Goal: Use online tool/utility: Utilize a website feature to perform a specific function

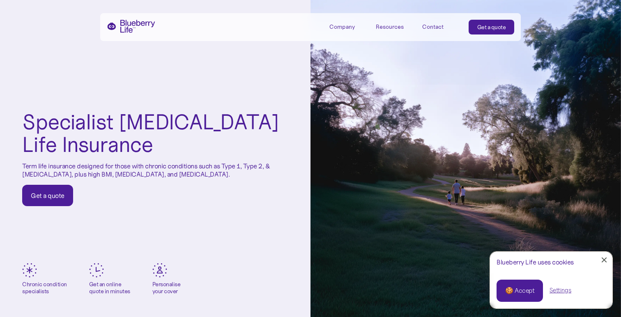
click at [603, 261] on link "Close Cookie Popup" at bounding box center [603, 260] width 16 height 16
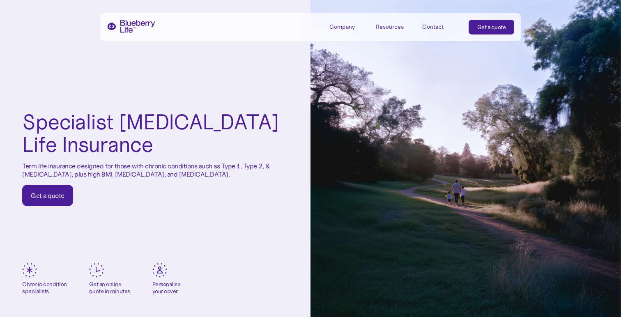
click at [347, 28] on div "Company" at bounding box center [341, 26] width 25 height 7
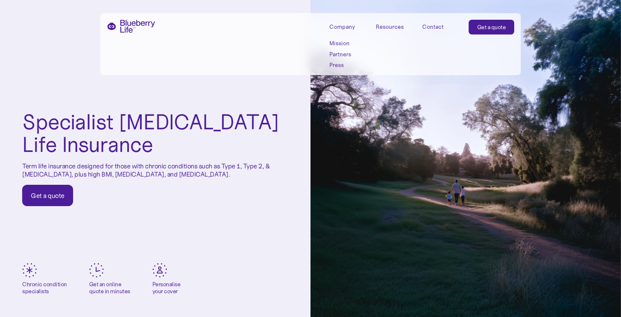
click at [342, 55] on link "Partners" at bounding box center [347, 54] width 37 height 7
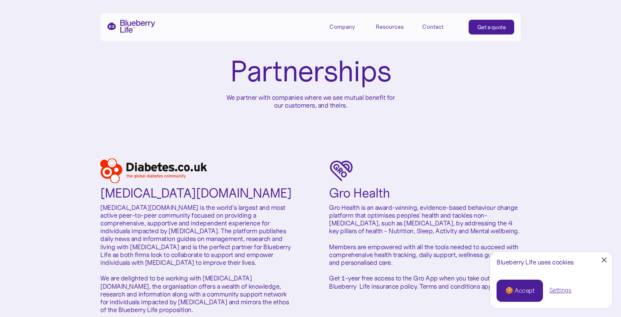
scroll to position [41, 0]
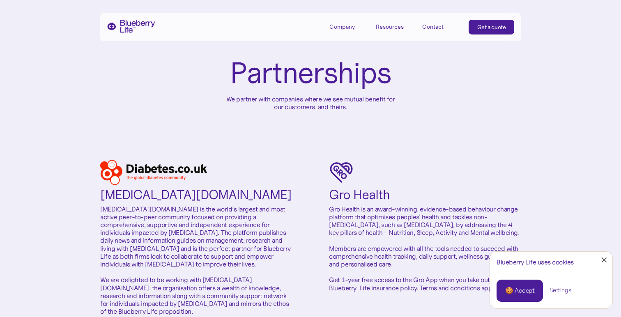
click at [339, 29] on div "Company" at bounding box center [341, 26] width 25 height 7
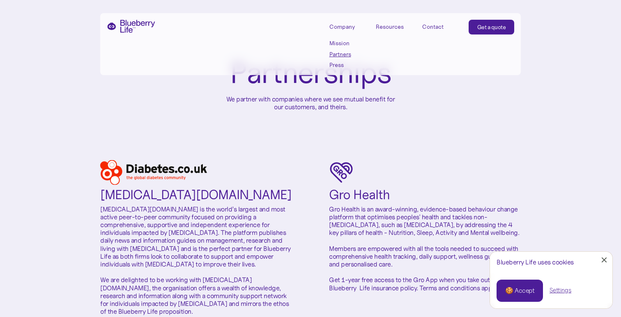
click at [343, 42] on link "Mission" at bounding box center [347, 43] width 37 height 7
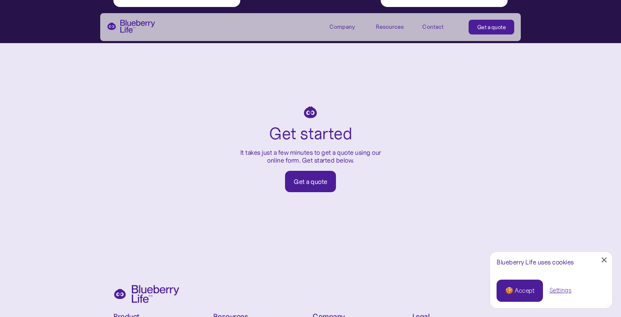
scroll to position [985, 0]
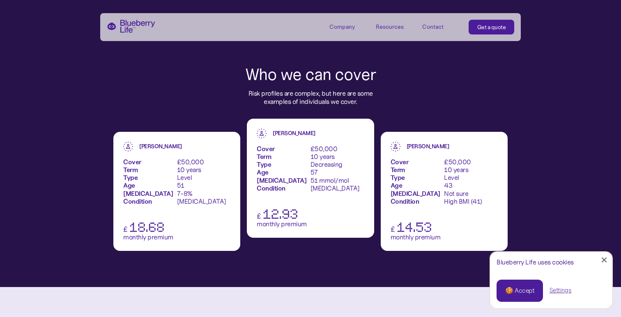
click at [123, 20] on img "home" at bounding box center [131, 26] width 48 height 13
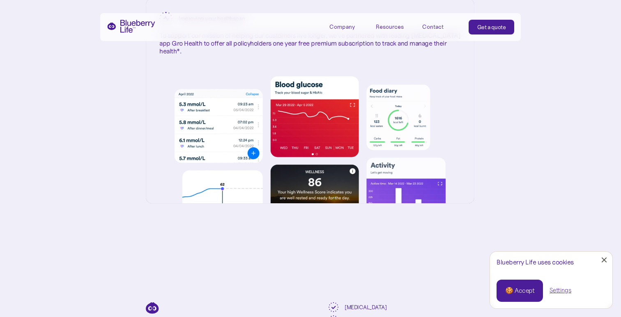
scroll to position [1512, 2]
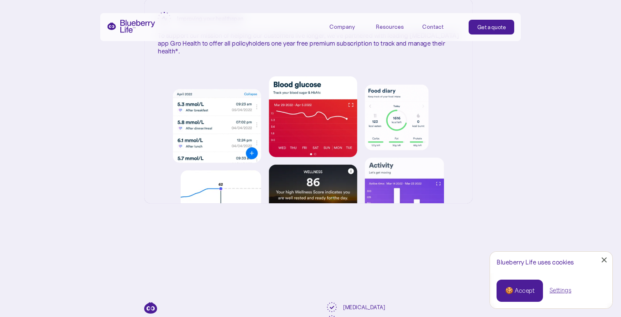
click at [604, 258] on div at bounding box center [603, 259] width 5 height 5
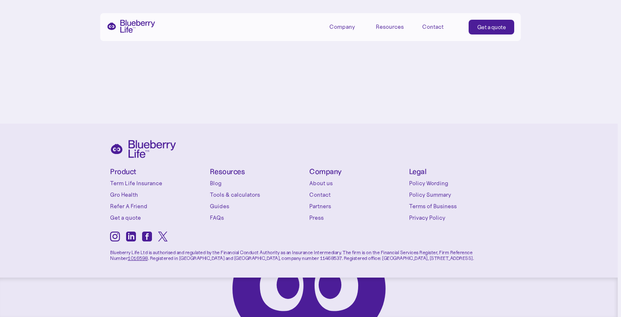
scroll to position [3706, 3]
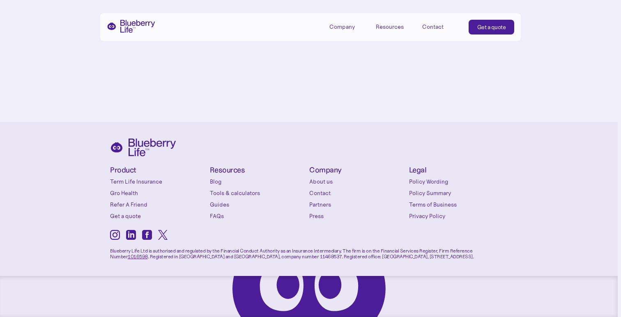
click at [230, 194] on link "Tools & calculators" at bounding box center [258, 193] width 96 height 8
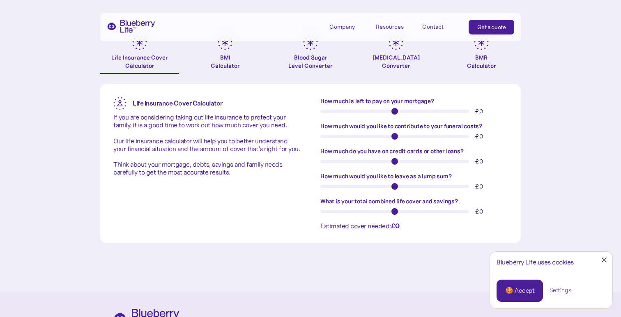
scroll to position [165, 0]
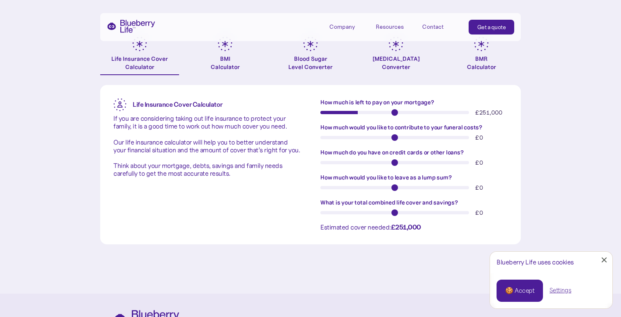
drag, startPoint x: 323, startPoint y: 114, endPoint x: 359, endPoint y: 109, distance: 35.6
type input "******"
click at [359, 111] on input "How much is left to pay on your mortgage?" at bounding box center [394, 112] width 149 height 3
type input "*"
drag, startPoint x: 323, startPoint y: 138, endPoint x: 302, endPoint y: 131, distance: 22.8
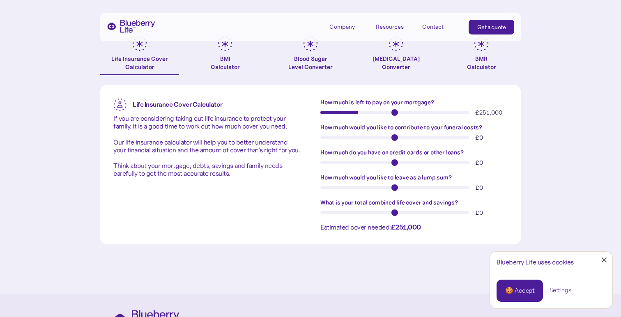
click at [320, 136] on input "How much would you like to contribute to your funeral costs?" at bounding box center [394, 137] width 149 height 3
drag, startPoint x: 323, startPoint y: 163, endPoint x: 371, endPoint y: 160, distance: 47.7
type input "*****"
click at [371, 161] on input "How much do you have on credit cards or other loans?" at bounding box center [394, 162] width 149 height 3
drag, startPoint x: 323, startPoint y: 188, endPoint x: 337, endPoint y: 188, distance: 14.8
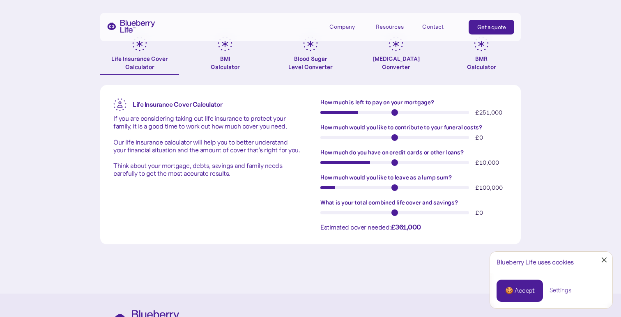
type input "******"
click at [337, 188] on input "How much would you like to leave as a lump sum?" at bounding box center [394, 187] width 149 height 3
drag, startPoint x: 324, startPoint y: 211, endPoint x: 366, endPoint y: 208, distance: 41.6
type input "******"
click at [366, 211] on input "What is your total combined life cover and savings?" at bounding box center [394, 212] width 149 height 3
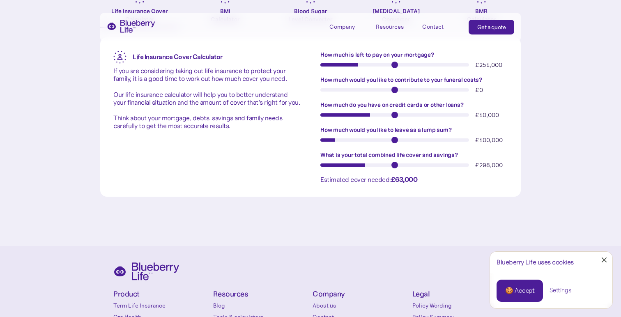
scroll to position [211, 0]
